Goal: Task Accomplishment & Management: Complete application form

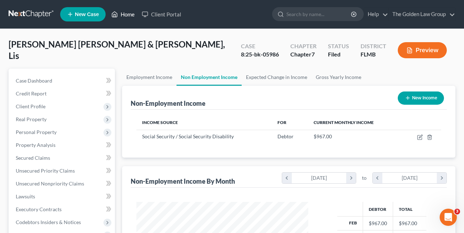
click at [126, 15] on link "Home" at bounding box center [123, 14] width 30 height 13
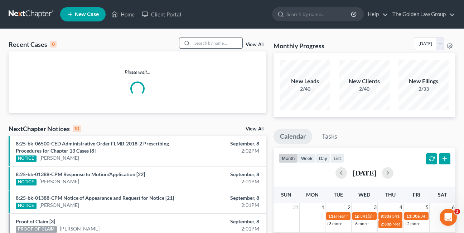
click at [202, 43] on input "search" at bounding box center [217, 43] width 50 height 10
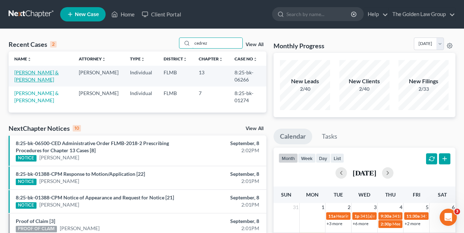
type input "cedrez"
click at [29, 73] on link "Cedrez, Luis & Monica" at bounding box center [36, 75] width 44 height 13
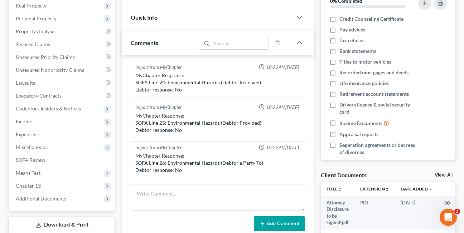
scroll to position [117, 0]
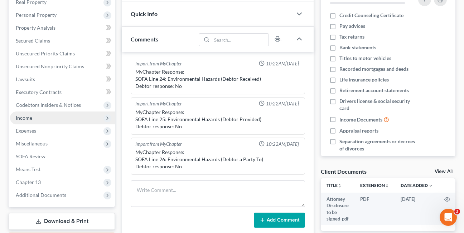
click at [21, 119] on span "Income" at bounding box center [24, 118] width 16 height 6
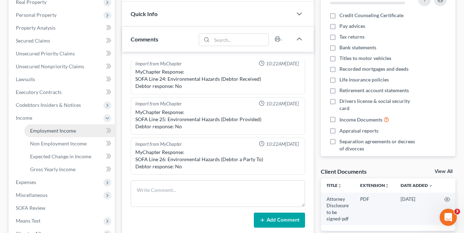
click at [40, 132] on span "Employment Income" at bounding box center [53, 131] width 46 height 6
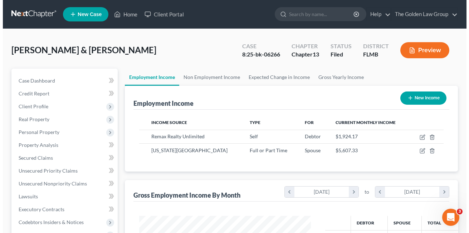
scroll to position [129, 186]
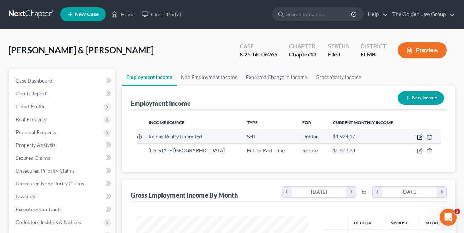
click at [419, 139] on icon "button" at bounding box center [420, 138] width 6 height 6
select select "1"
select select "9"
select select "0"
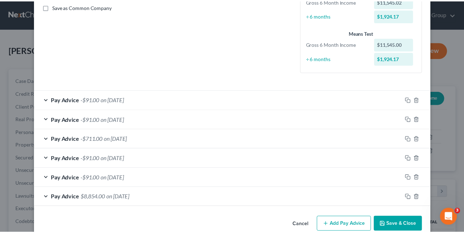
scroll to position [178, 0]
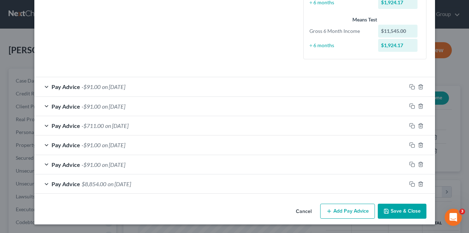
click at [300, 213] on button "Cancel" at bounding box center [303, 212] width 27 height 14
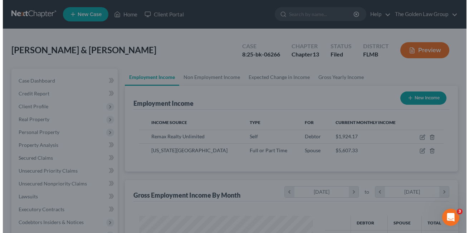
scroll to position [357914, 357856]
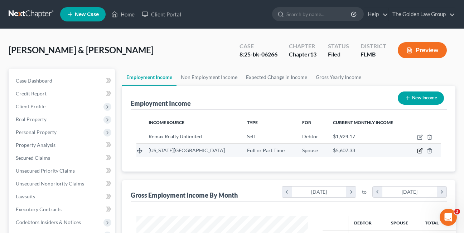
click at [419, 151] on icon "button" at bounding box center [420, 151] width 6 height 6
select select "0"
select select "9"
select select "2"
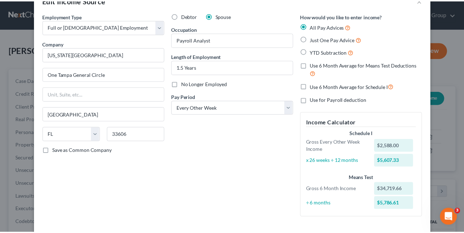
scroll to position [0, 0]
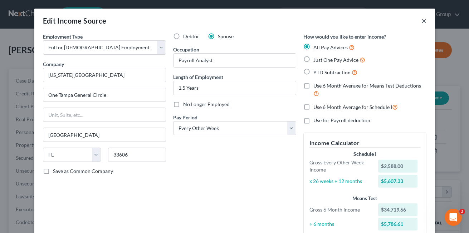
click at [422, 22] on button "×" at bounding box center [424, 20] width 5 height 9
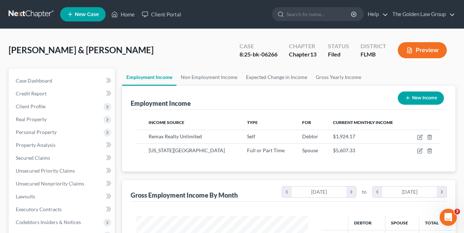
scroll to position [357914, 357856]
click at [199, 76] on link "Non Employment Income" at bounding box center [209, 77] width 65 height 17
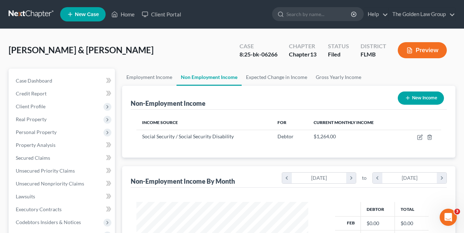
scroll to position [129, 186]
